Goal: Information Seeking & Learning: Learn about a topic

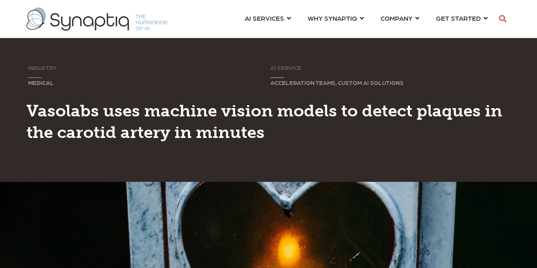
scroll to position [0, 4]
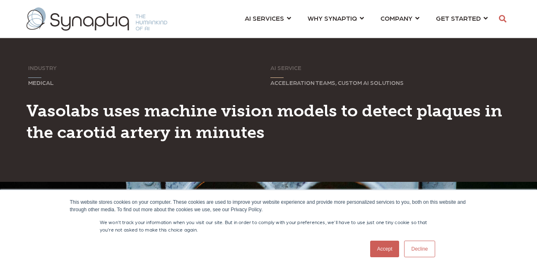
click at [385, 248] on link "Accept" at bounding box center [384, 249] width 29 height 17
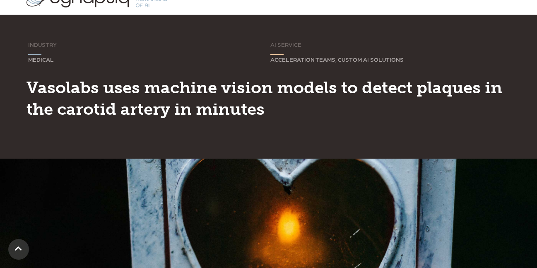
scroll to position [0, 0]
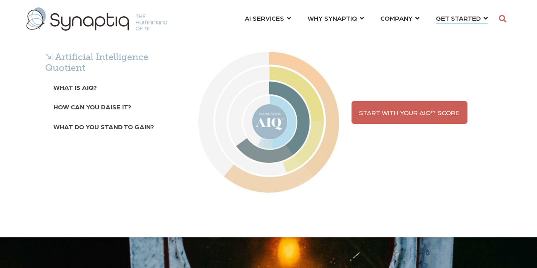
click at [285, 31] on div "⇲ Artificial Intelligence Quotient What is AIQ? How can you raise it? What do y…" at bounding box center [268, 134] width 537 height 206
